Goal: Navigation & Orientation: Find specific page/section

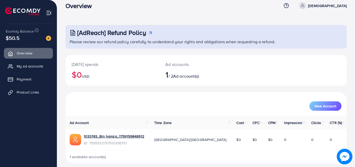
scroll to position [12, 0]
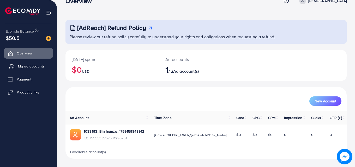
click at [46, 63] on link "My ad accounts" at bounding box center [28, 66] width 49 height 10
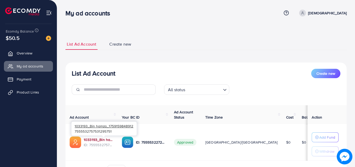
click at [107, 141] on link "1033193_Bin hamza_1759159848912" at bounding box center [99, 139] width 30 height 5
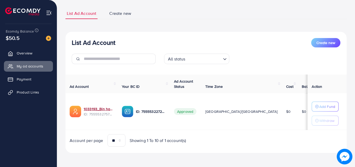
scroll to position [31, 0]
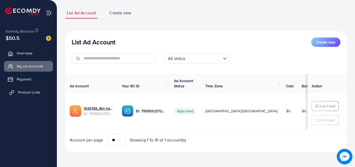
click at [44, 96] on link "Product Links" at bounding box center [28, 92] width 49 height 10
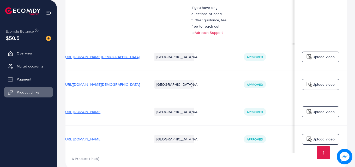
scroll to position [0, 16]
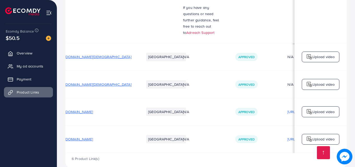
click at [120, 98] on td "[URL][DOMAIN_NAME]" at bounding box center [94, 111] width 88 height 27
click at [122, 126] on td "[URL][DOMAIN_NAME]" at bounding box center [94, 139] width 88 height 27
click at [93, 137] on span "[URL][DOMAIN_NAME]" at bounding box center [74, 139] width 37 height 5
click at [122, 126] on td "[URL][DOMAIN_NAME]" at bounding box center [94, 139] width 88 height 27
drag, startPoint x: 119, startPoint y: 124, endPoint x: 148, endPoint y: 6, distance: 120.8
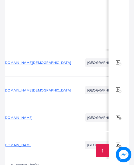
scroll to position [378, 0]
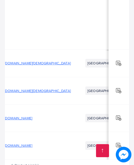
click at [32, 116] on span "[URL][DOMAIN_NAME]" at bounding box center [14, 118] width 37 height 5
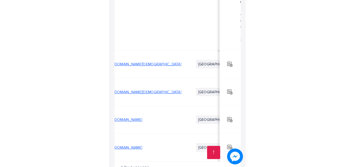
scroll to position [365, 0]
